Goal: Transaction & Acquisition: Purchase product/service

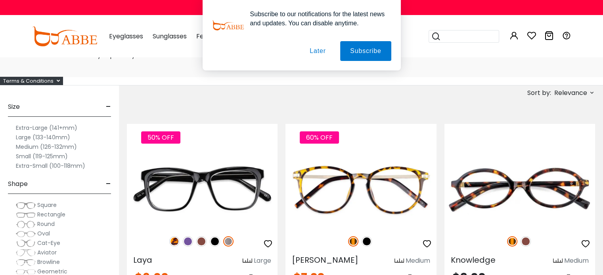
scroll to position [38, 0]
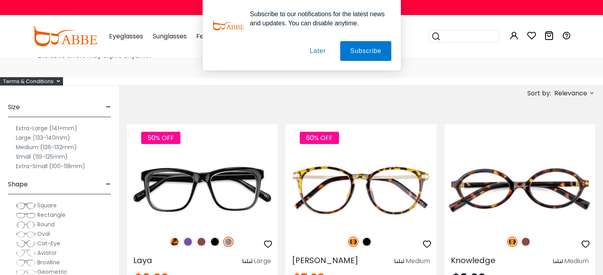
click at [0, 0] on button "Later" at bounding box center [0, 0] width 0 height 0
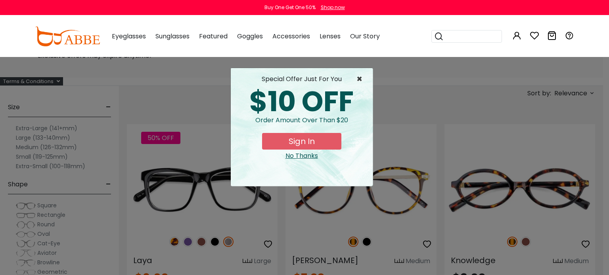
click at [360, 79] on span "×" at bounding box center [361, 80] width 10 height 10
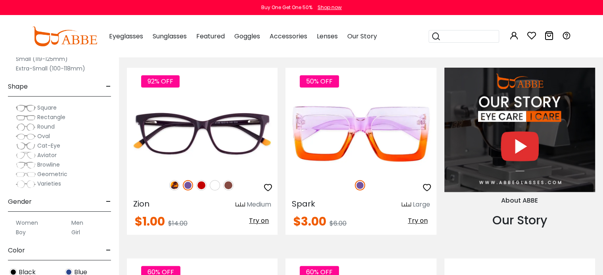
scroll to position [685, 0]
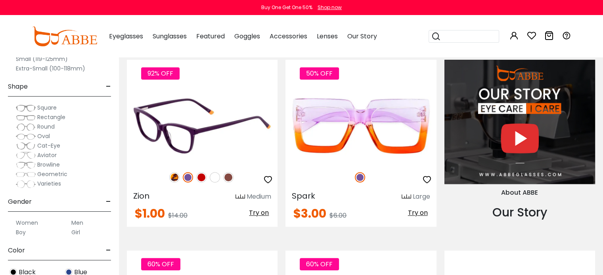
click at [203, 178] on img at bounding box center [201, 177] width 10 height 10
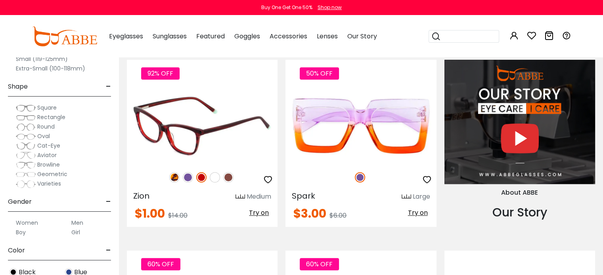
click at [229, 178] on img at bounding box center [228, 177] width 10 height 10
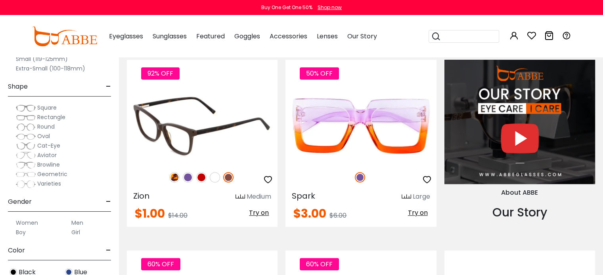
click at [261, 210] on span "Try on" at bounding box center [259, 212] width 20 height 9
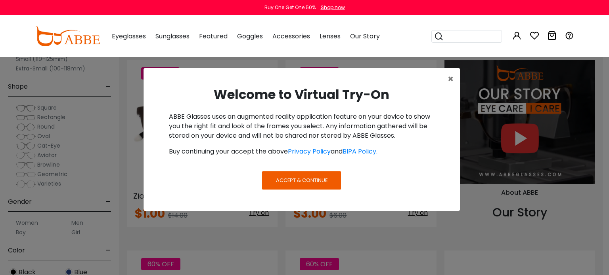
click at [296, 180] on span "Accept & Continue" at bounding box center [302, 181] width 52 height 8
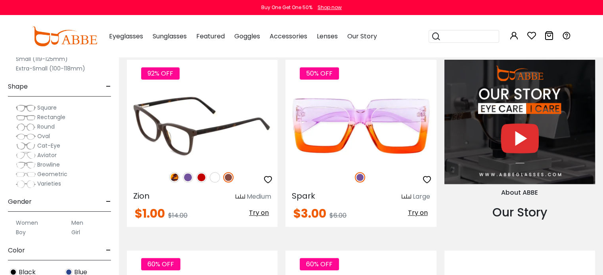
click at [172, 110] on img at bounding box center [202, 125] width 151 height 75
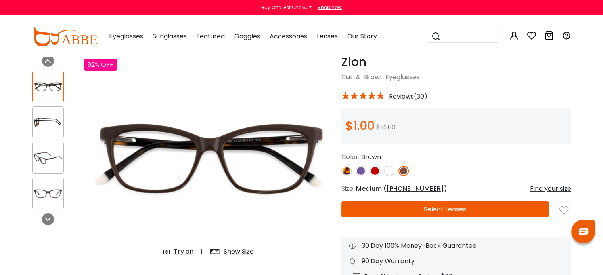
scroll to position [28, 0]
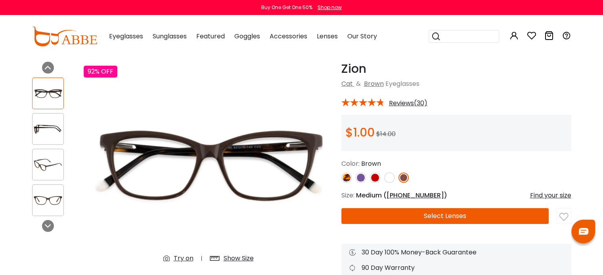
click at [458, 219] on button "Select Lenses" at bounding box center [445, 216] width 208 height 16
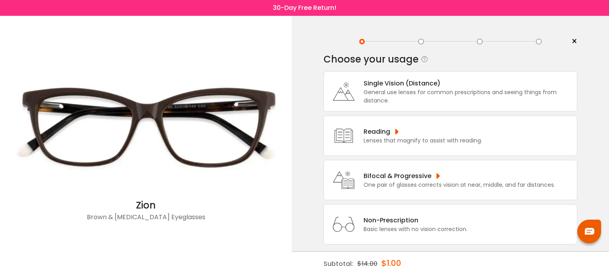
click at [423, 93] on div "General use lenses for common prescriptions and seeing things from distance." at bounding box center [467, 96] width 209 height 17
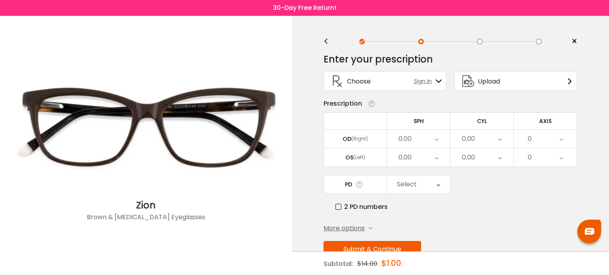
click at [435, 140] on icon at bounding box center [437, 139] width 4 height 18
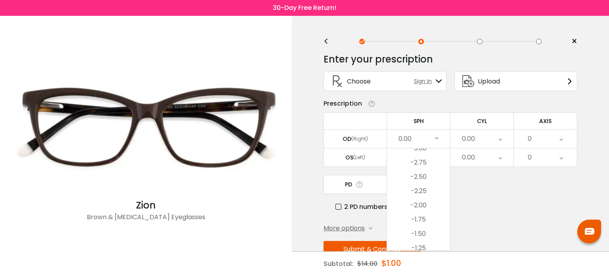
scroll to position [975, 0]
click at [434, 190] on li "-2.25" at bounding box center [418, 194] width 63 height 14
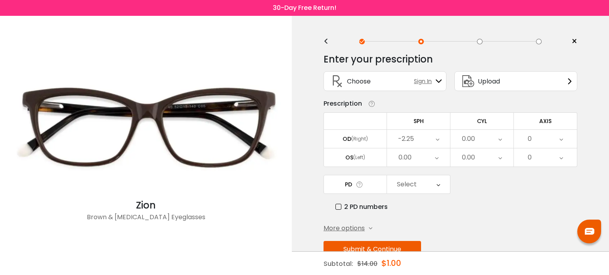
click at [428, 161] on div "0.00" at bounding box center [418, 158] width 63 height 18
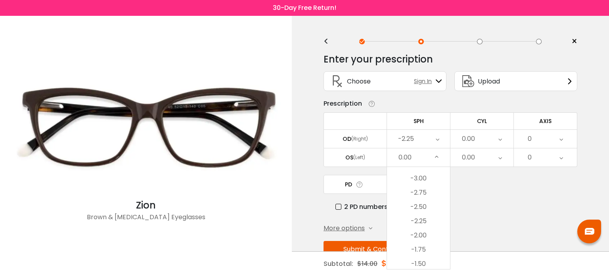
scroll to position [964, 0]
click at [427, 210] on li "-2.50" at bounding box center [418, 209] width 63 height 14
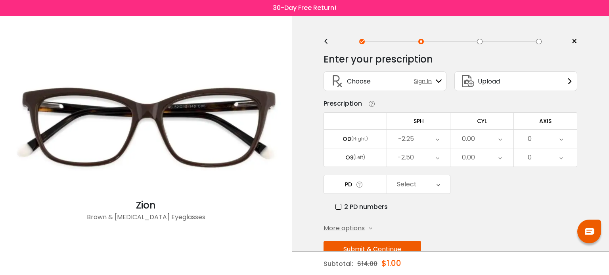
click at [493, 143] on div "0.00" at bounding box center [481, 139] width 63 height 18
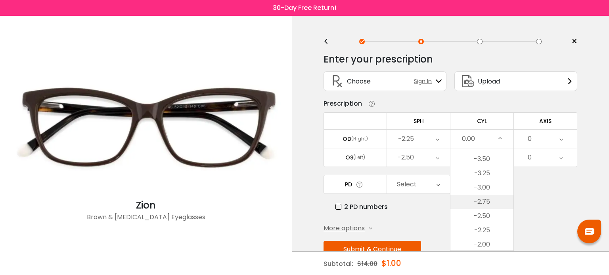
scroll to position [140, 0]
click at [489, 229] on li "-2.25" at bounding box center [481, 230] width 63 height 14
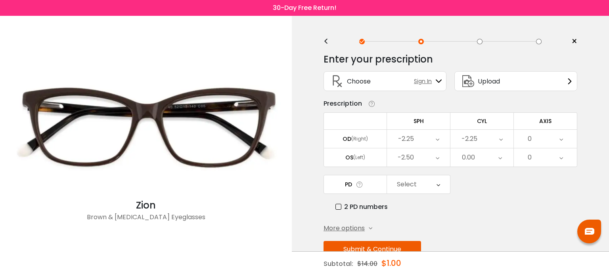
click at [486, 156] on div "0.00" at bounding box center [481, 158] width 63 height 18
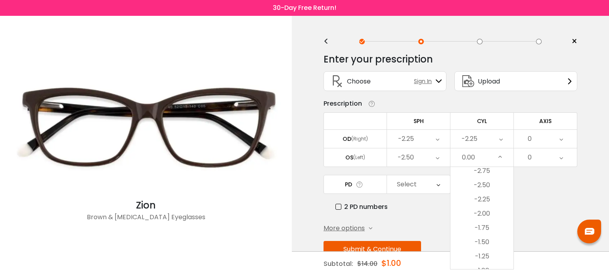
scroll to position [188, 0]
click at [490, 189] on li "-2.50" at bounding box center [481, 186] width 63 height 14
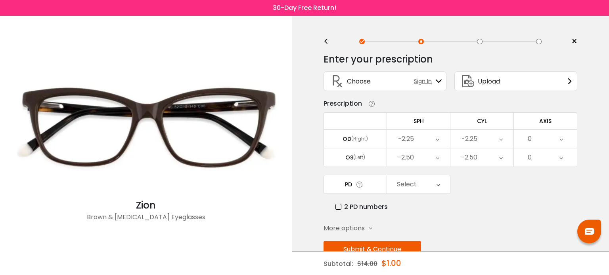
click at [438, 184] on icon at bounding box center [438, 185] width 4 height 18
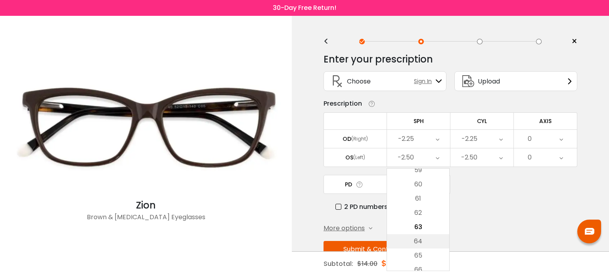
click at [424, 235] on li "64" at bounding box center [418, 242] width 62 height 14
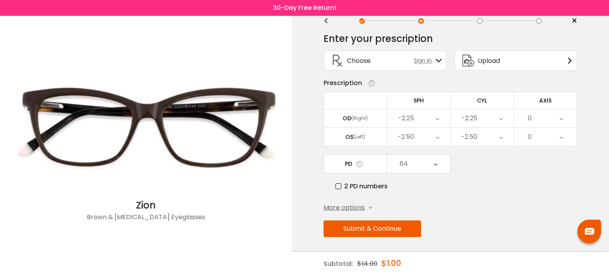
scroll to position [21, 0]
click at [383, 230] on button "Submit & Continue" at bounding box center [372, 229] width 98 height 17
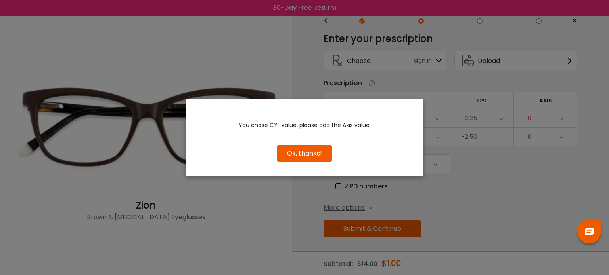
click at [301, 154] on button "Ok, thanks!" at bounding box center [304, 153] width 55 height 17
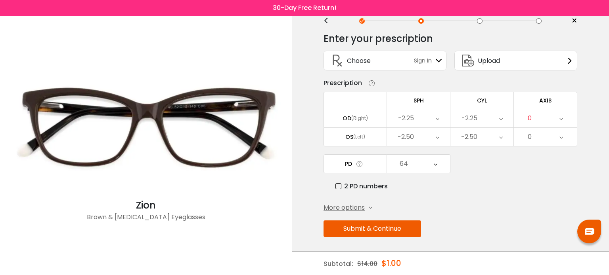
click at [536, 118] on div "0" at bounding box center [545, 118] width 63 height 18
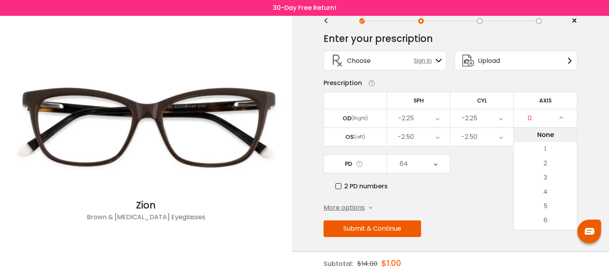
click at [549, 138] on li "None" at bounding box center [545, 135] width 63 height 14
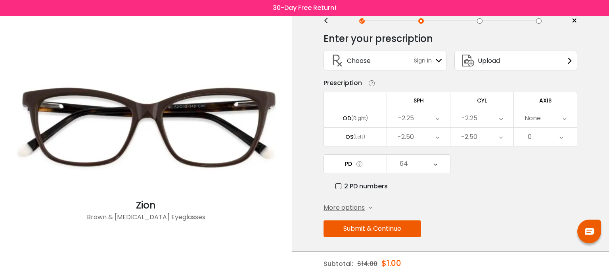
click at [536, 138] on div "0" at bounding box center [545, 137] width 63 height 18
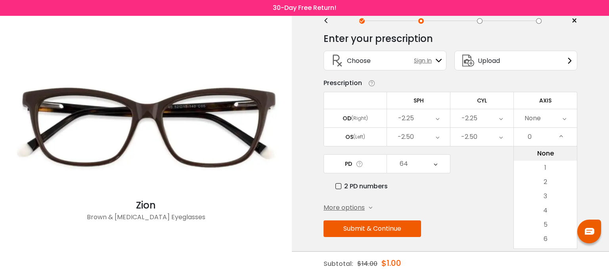
click at [539, 148] on li "None" at bounding box center [545, 154] width 63 height 14
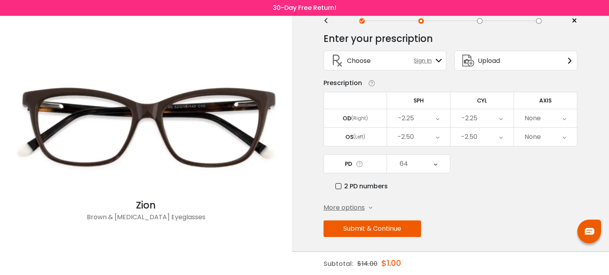
click at [368, 228] on button "Submit & Continue" at bounding box center [372, 229] width 98 height 17
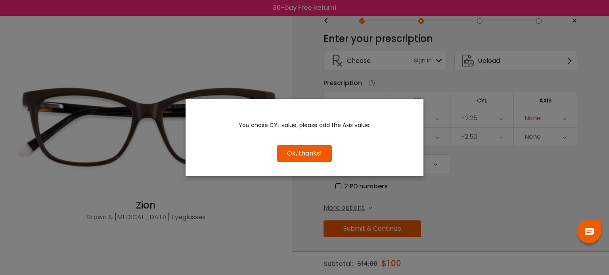
click at [314, 151] on button "Ok, thanks!" at bounding box center [304, 153] width 55 height 17
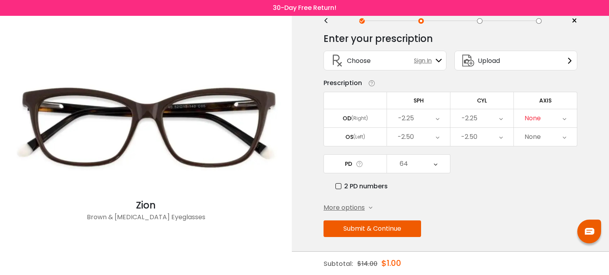
click at [564, 121] on icon at bounding box center [564, 118] width 4 height 18
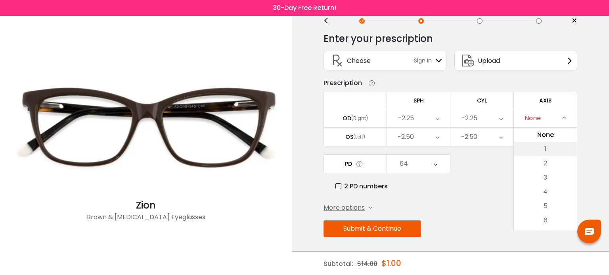
click at [552, 147] on li "1" at bounding box center [545, 149] width 63 height 14
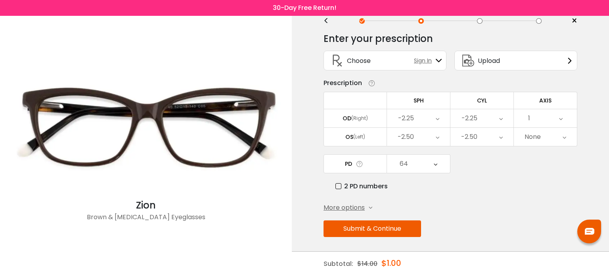
click at [565, 134] on icon at bounding box center [564, 137] width 4 height 18
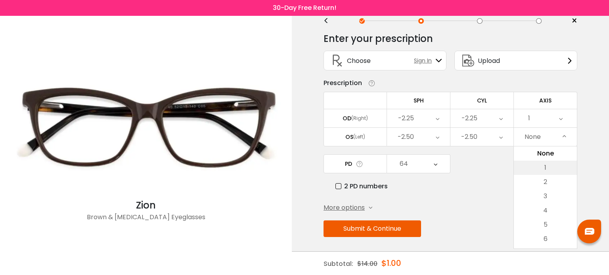
click at [550, 161] on li "1" at bounding box center [545, 168] width 63 height 14
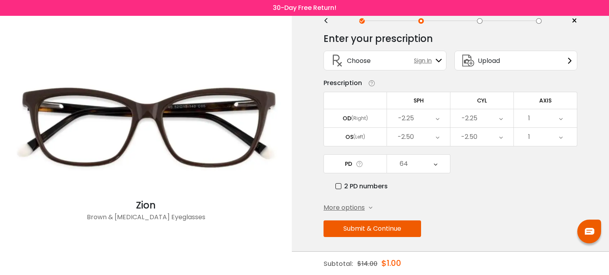
click at [385, 229] on button "Submit & Continue" at bounding box center [372, 229] width 98 height 17
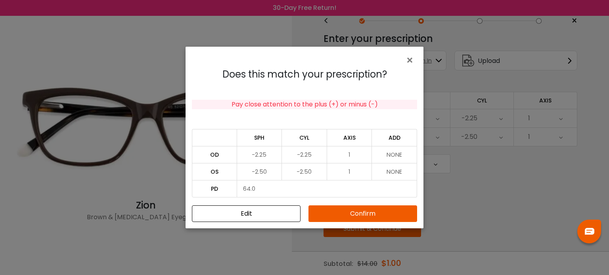
click at [350, 211] on button "Confirm" at bounding box center [362, 214] width 109 height 17
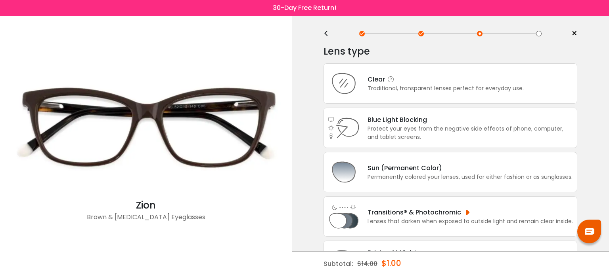
scroll to position [0, 0]
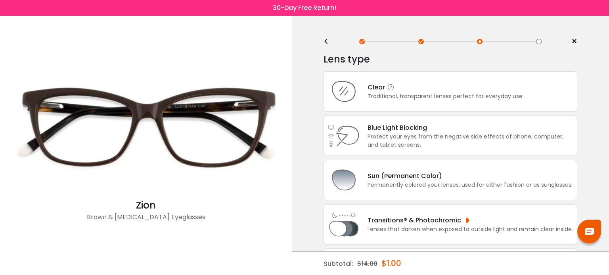
click at [460, 82] on div "Clear Traditional, transparent lenses perfect for everyday use." at bounding box center [450, 91] width 254 height 40
